Goal: Information Seeking & Learning: Find specific fact

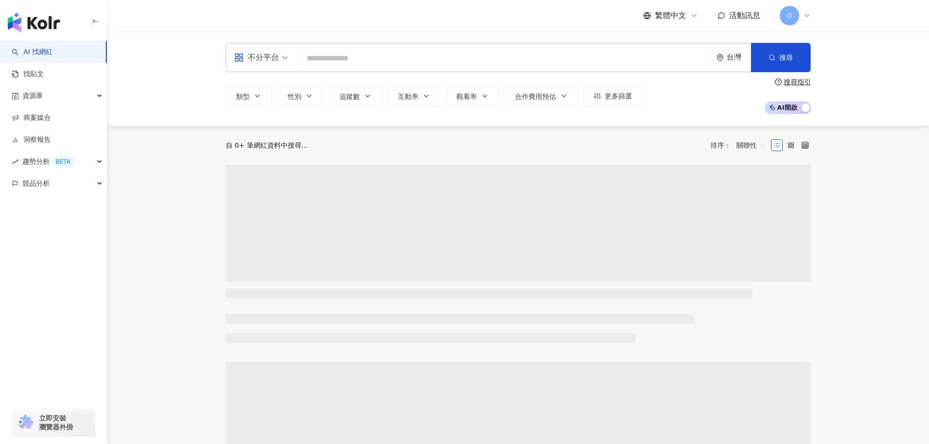
click at [329, 61] on input "search" at bounding box center [504, 58] width 407 height 19
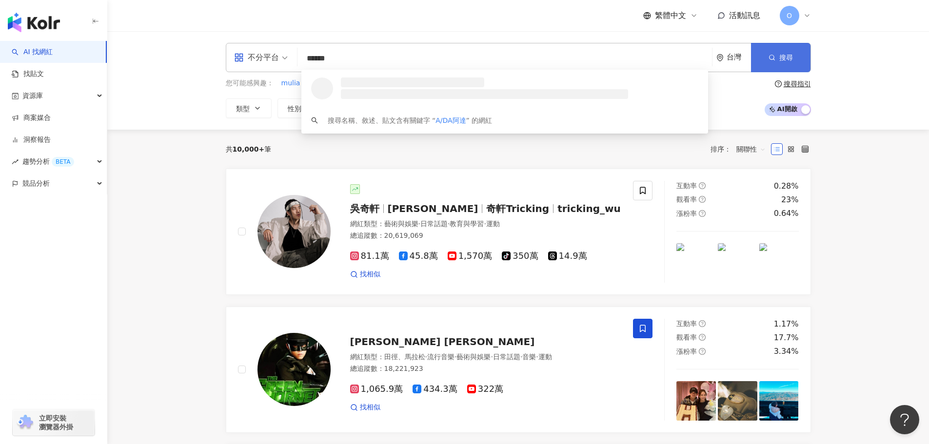
type input "******"
click at [775, 60] on icon "button" at bounding box center [772, 57] width 7 height 7
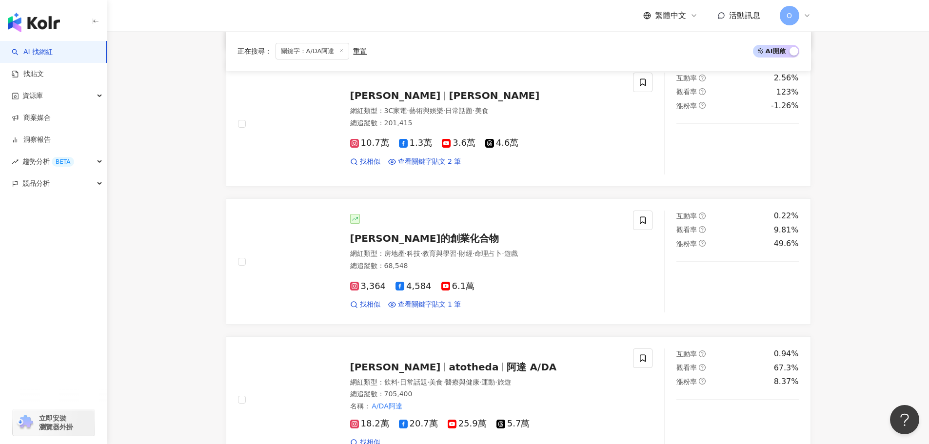
scroll to position [439, 0]
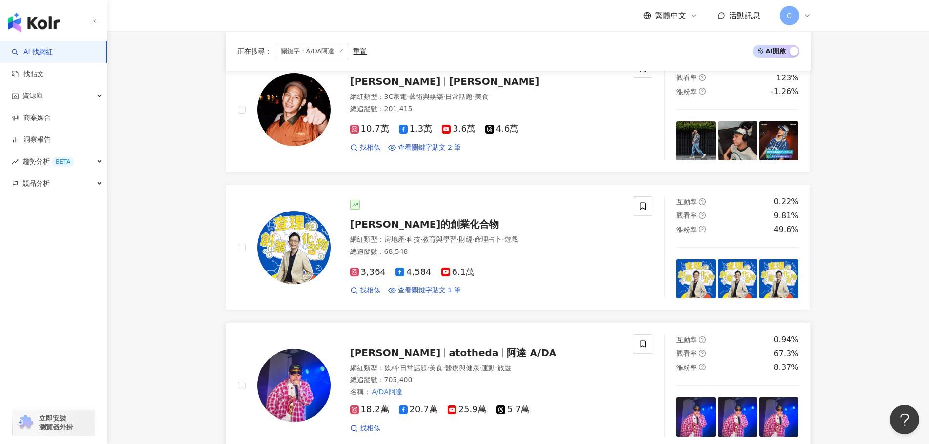
click at [404, 350] on span "[PERSON_NAME]" at bounding box center [395, 353] width 91 height 12
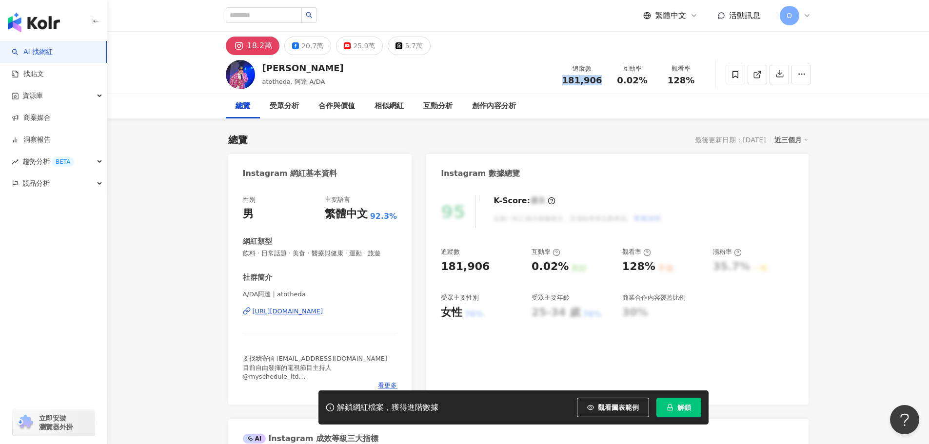
drag, startPoint x: 564, startPoint y: 77, endPoint x: 607, endPoint y: 78, distance: 42.9
click at [607, 78] on div "追蹤數 181,906" at bounding box center [583, 74] width 52 height 21
copy span "181,906"
